Goal: Check status: Check status

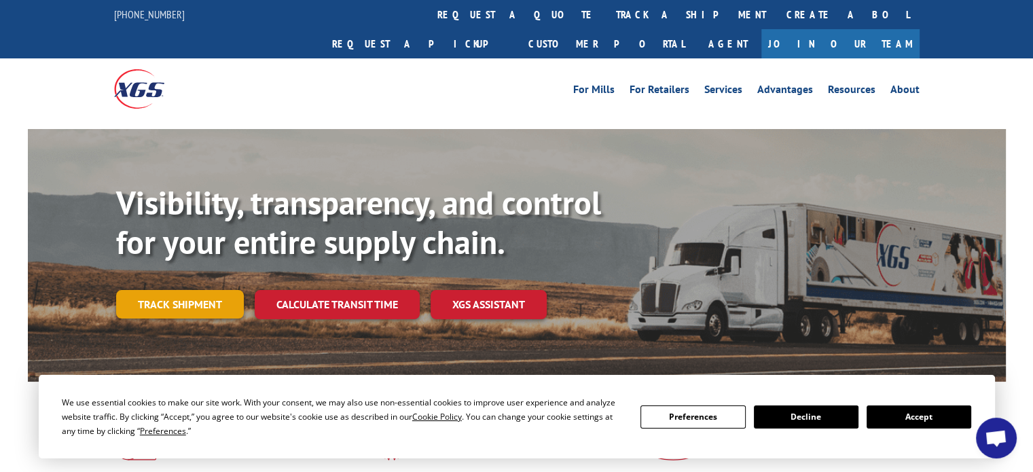
click at [163, 290] on link "Track shipment" at bounding box center [180, 304] width 128 height 29
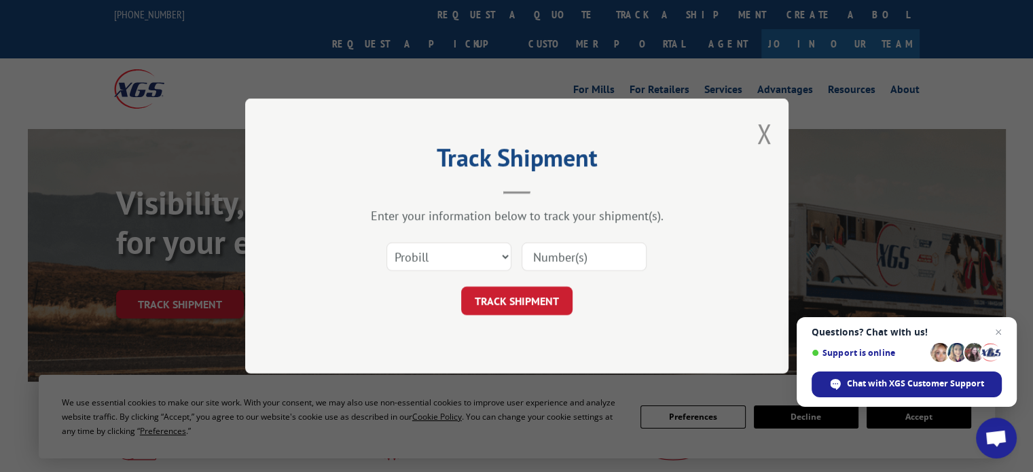
click at [560, 257] on input at bounding box center [584, 257] width 125 height 29
paste input "17690781"
type input "17690781"
click at [557, 298] on button "TRACK SHIPMENT" at bounding box center [516, 301] width 111 height 29
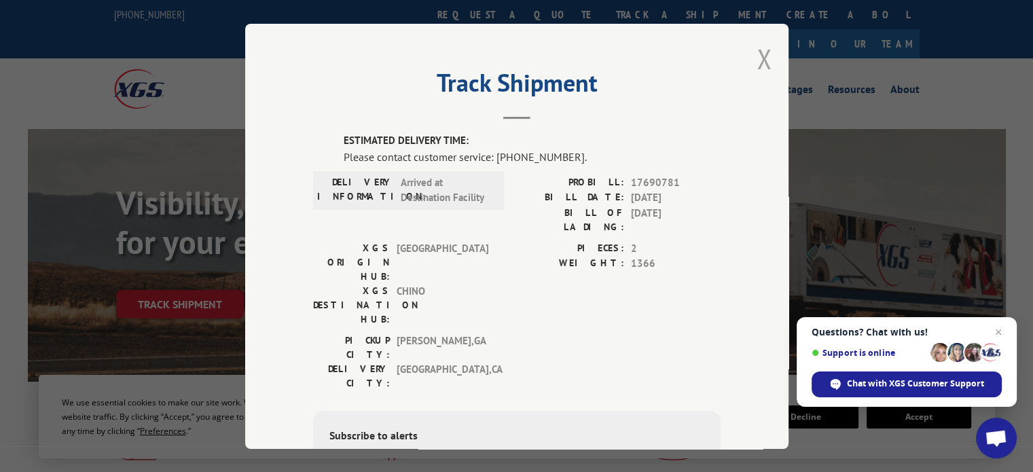
click at [761, 62] on button "Close modal" at bounding box center [764, 59] width 15 height 36
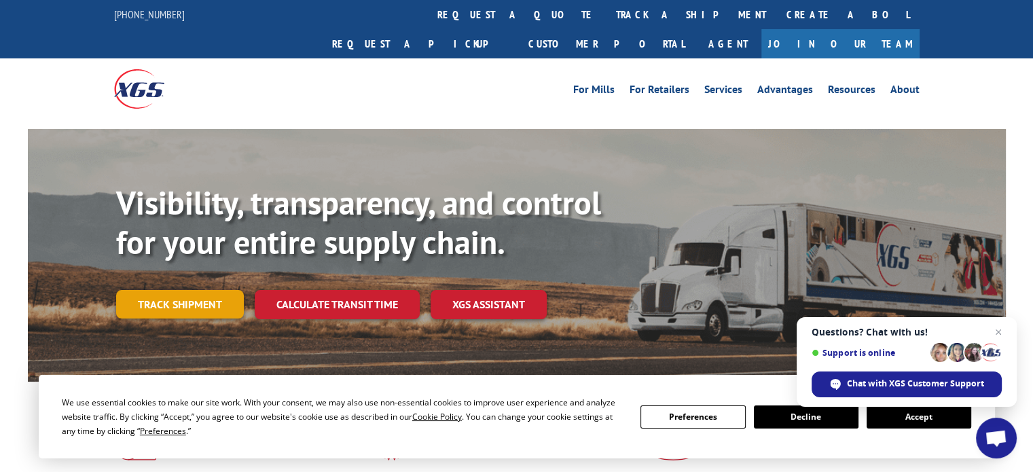
click at [175, 290] on link "Track shipment" at bounding box center [180, 304] width 128 height 29
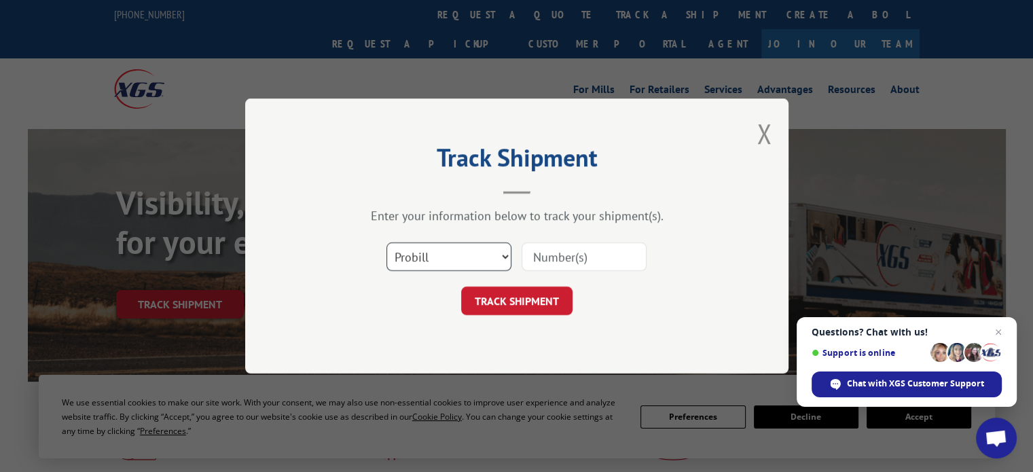
click at [465, 255] on select "Select category... Probill BOL PO" at bounding box center [449, 257] width 125 height 29
click at [563, 255] on input at bounding box center [584, 257] width 125 height 29
paste input "17690781"
click at [552, 258] on input at bounding box center [584, 257] width 125 height 29
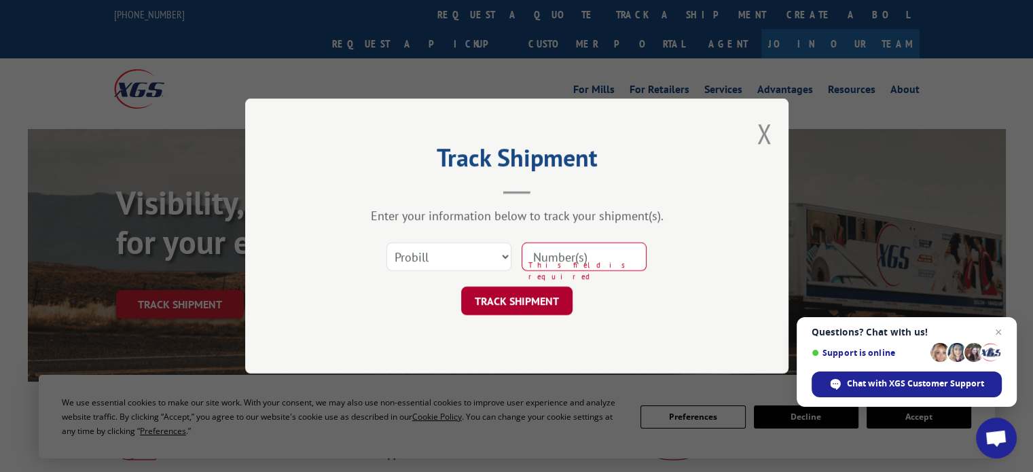
type input "17690781"
click at [511, 302] on button "TRACK SHIPMENT" at bounding box center [516, 301] width 111 height 29
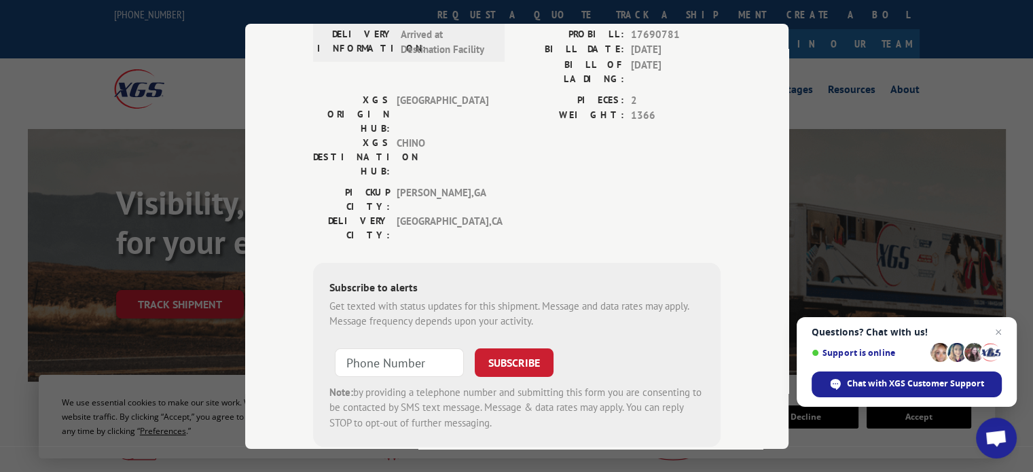
scroll to position [159, 0]
